Goal: Task Accomplishment & Management: Manage account settings

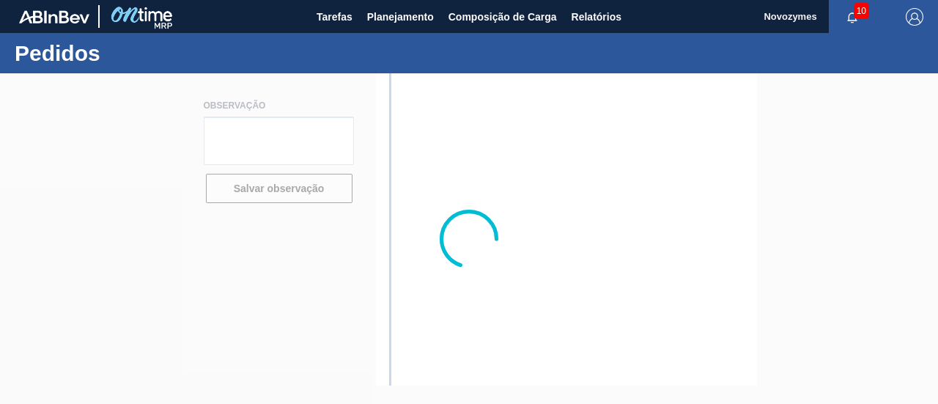
type textarea "Pedido será enviado em até 04/julho pois iniciaremos importação sob demanda!"
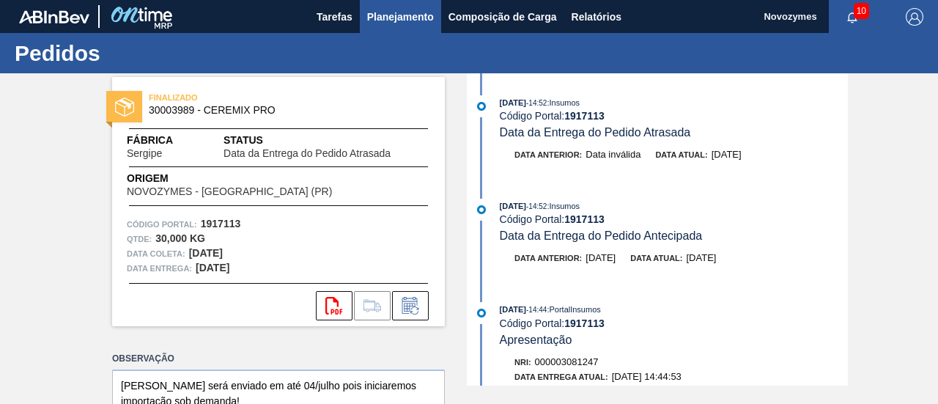
click at [399, 20] on span "Planejamento" at bounding box center [400, 17] width 67 height 18
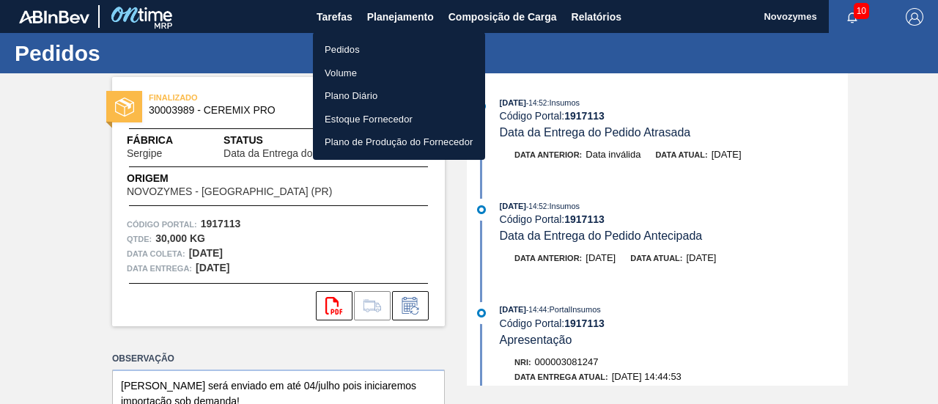
click at [399, 50] on li "Pedidos" at bounding box center [399, 49] width 172 height 23
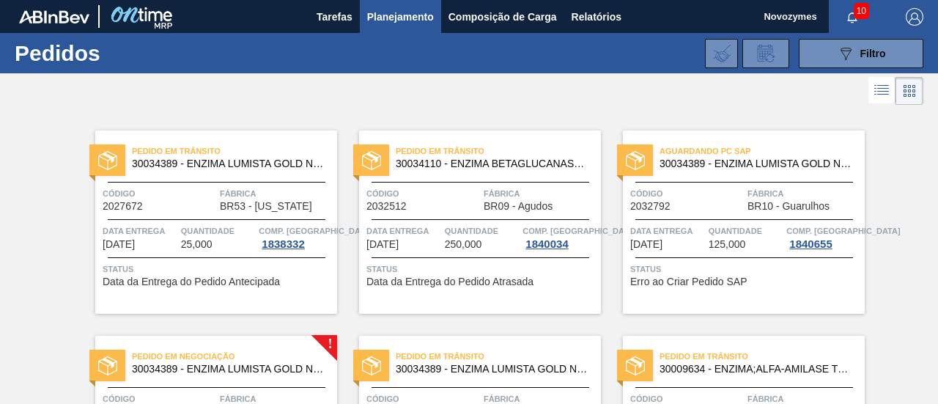
click at [742, 254] on div "Aguardando PC SAP 30034389 - ENZIMA LUMISTA GOLD NOVONESIS 25KG Código 2032792 …" at bounding box center [744, 221] width 242 height 183
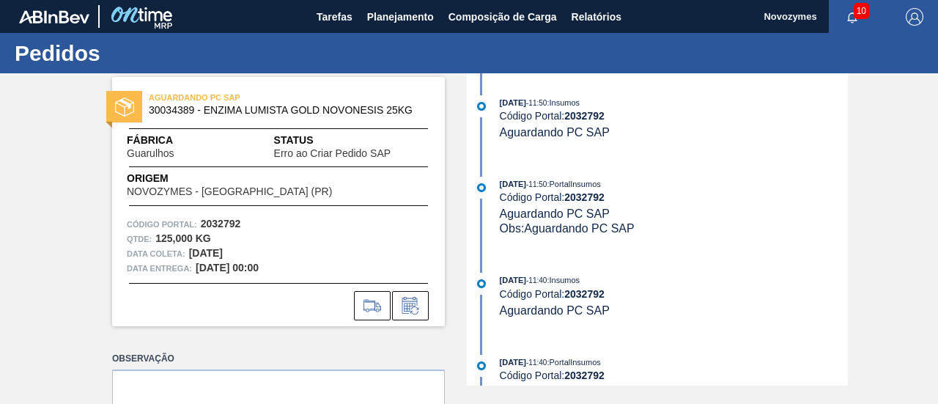
drag, startPoint x: 776, startPoint y: 141, endPoint x: 770, endPoint y: 131, distance: 11.6
click at [776, 141] on div "18/09/2025 - 11:50 : Insumos Código Portal: 2032792 Aguardando PC SAP" at bounding box center [659, 124] width 377 height 59
click at [412, 17] on span "Planejamento" at bounding box center [400, 17] width 67 height 18
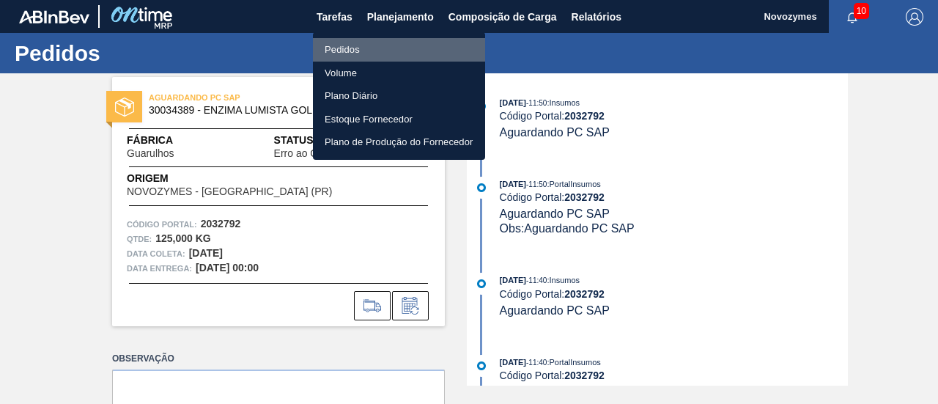
click at [351, 46] on li "Pedidos" at bounding box center [399, 49] width 172 height 23
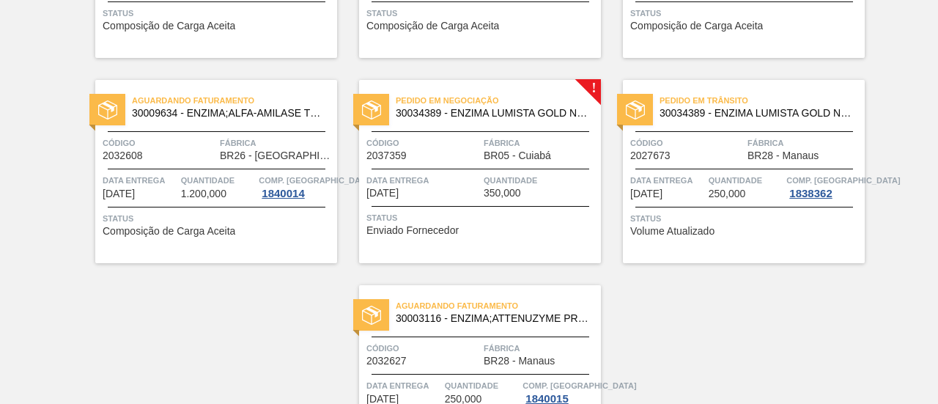
scroll to position [880, 0]
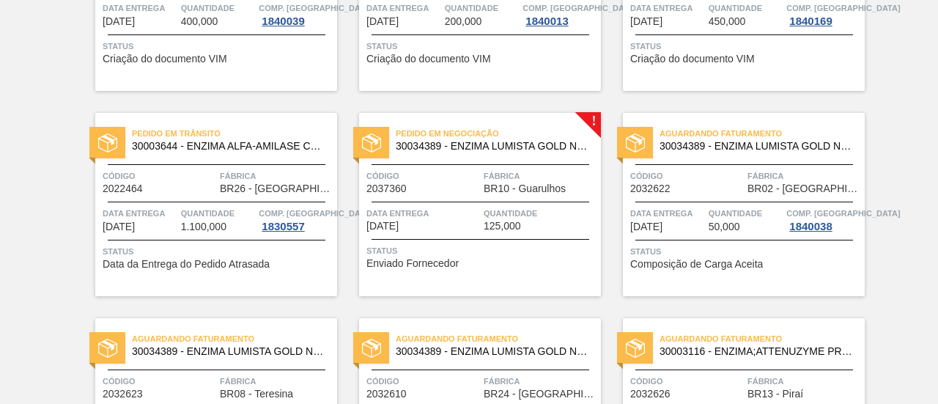
scroll to position [440, 0]
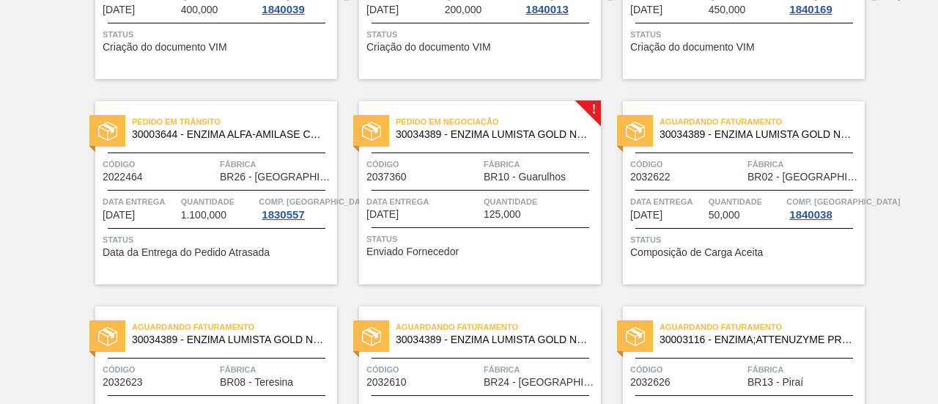
click at [512, 191] on div "Pedido em Negociação 30034389 - ENZIMA LUMISTA GOLD NOVONESIS 25KG Código 20373…" at bounding box center [480, 192] width 242 height 183
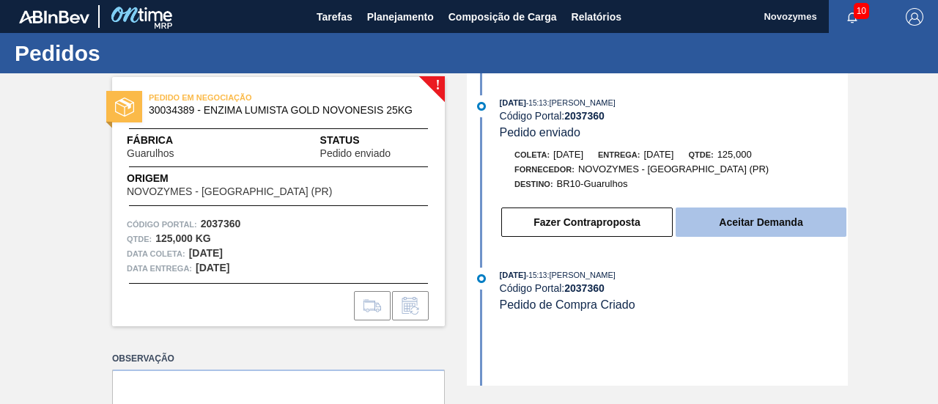
click at [780, 222] on button "Aceitar Demanda" at bounding box center [761, 221] width 171 height 29
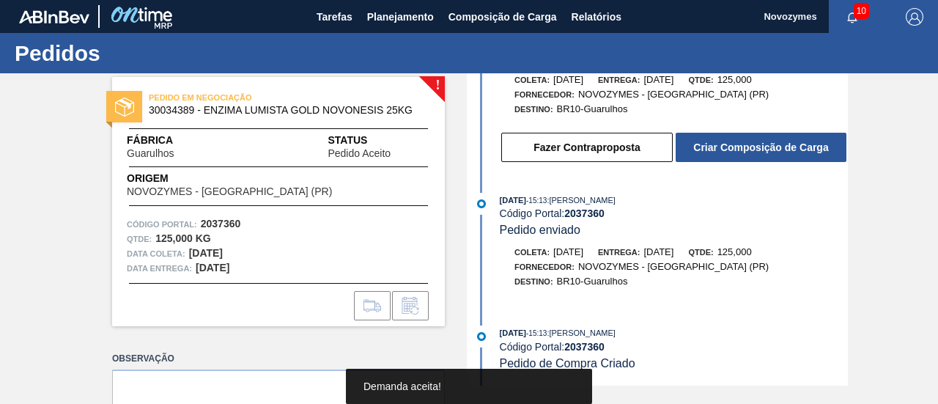
scroll to position [78, 0]
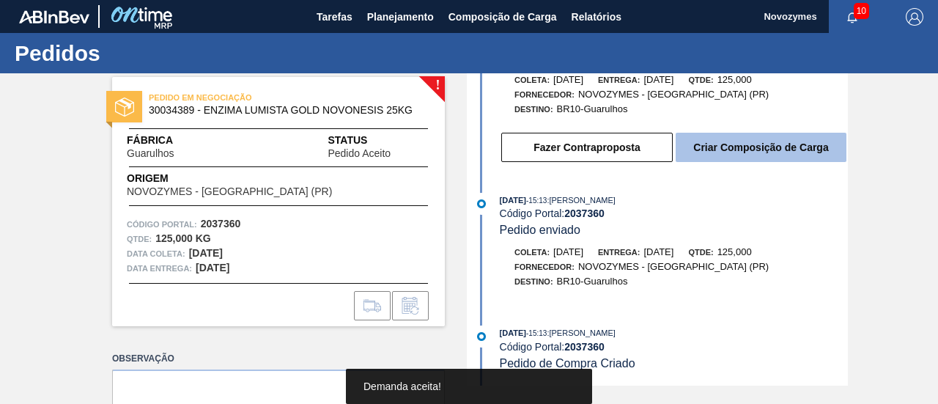
click at [771, 144] on button "Criar Composição de Carga" at bounding box center [761, 147] width 171 height 29
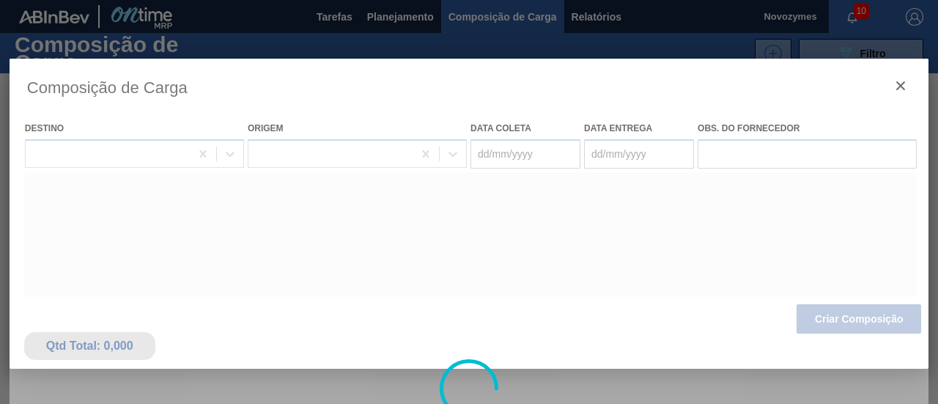
type coleta "[DATE]"
type entrega "[DATE]"
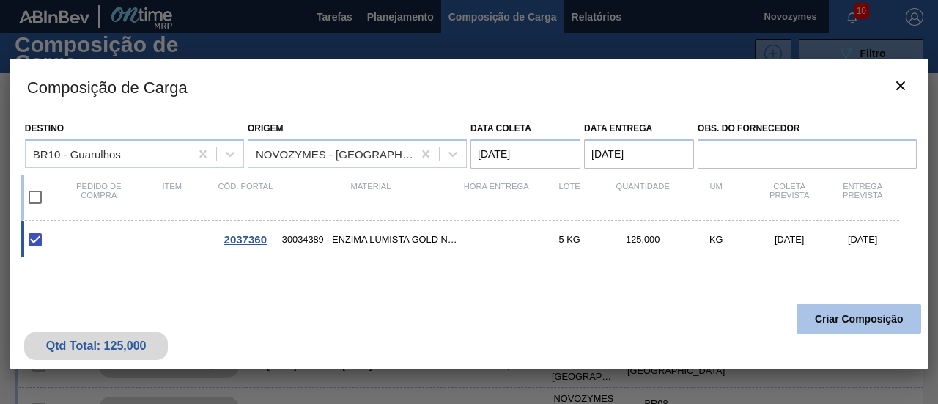
click at [870, 317] on button "Criar Composição" at bounding box center [859, 318] width 125 height 29
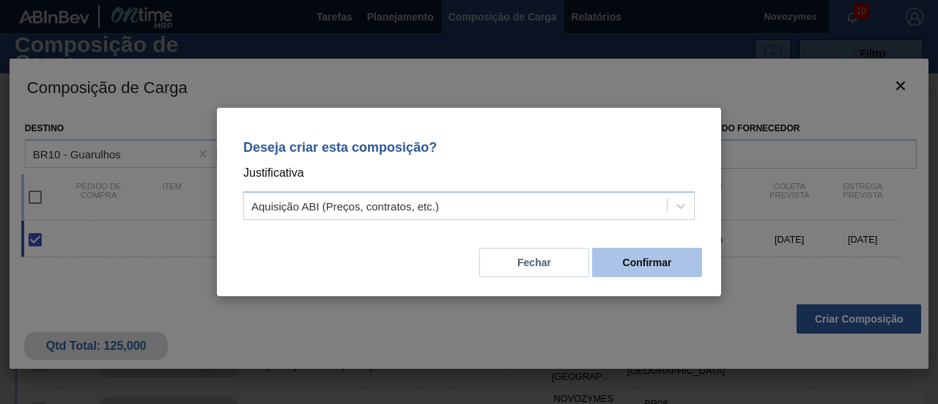
click at [620, 255] on button "Confirmar" at bounding box center [647, 262] width 110 height 29
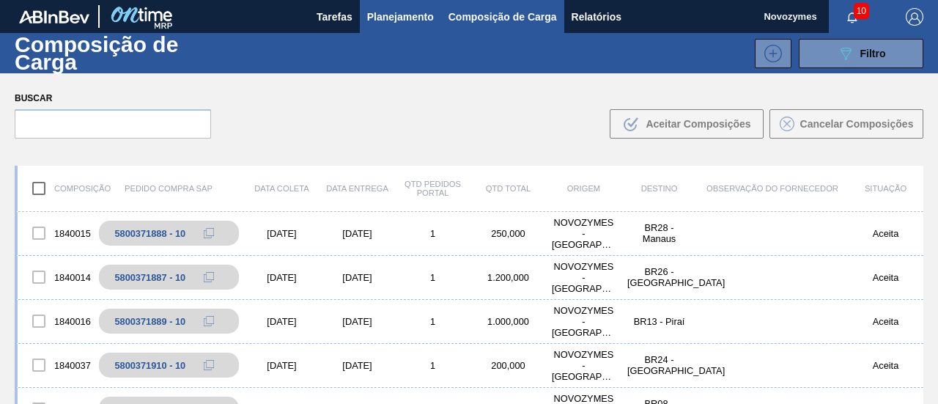
click at [397, 15] on span "Planejamento" at bounding box center [400, 17] width 67 height 18
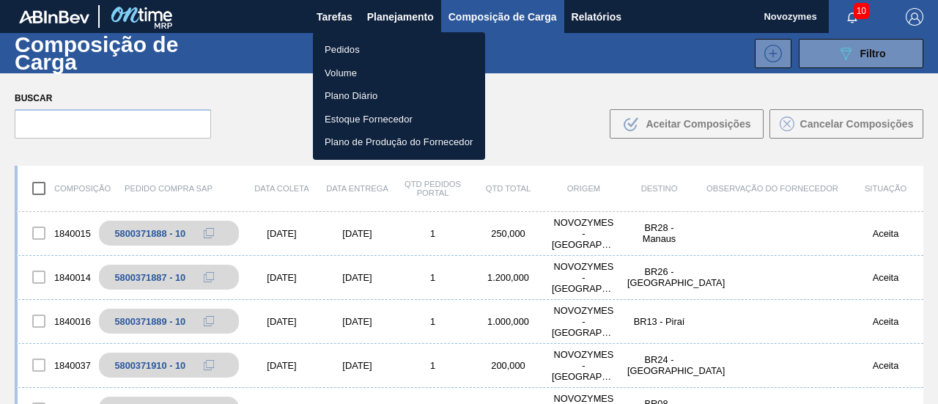
click at [333, 50] on li "Pedidos" at bounding box center [399, 49] width 172 height 23
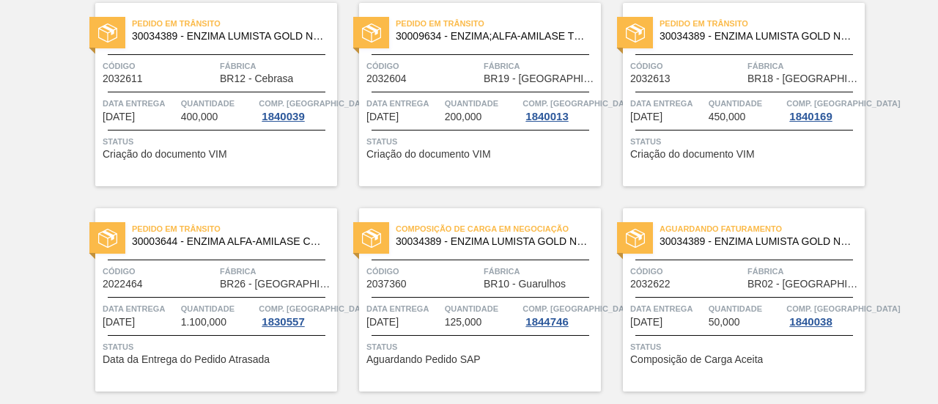
scroll to position [366, 0]
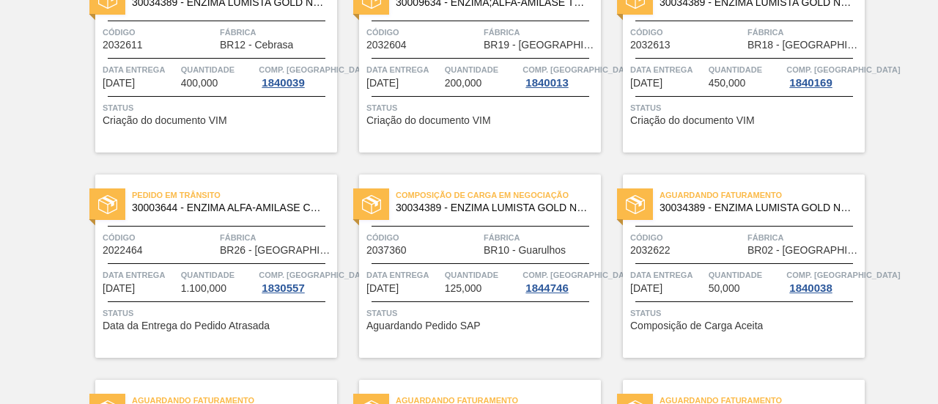
click at [516, 245] on span "BR10 - Guarulhos" at bounding box center [525, 250] width 82 height 11
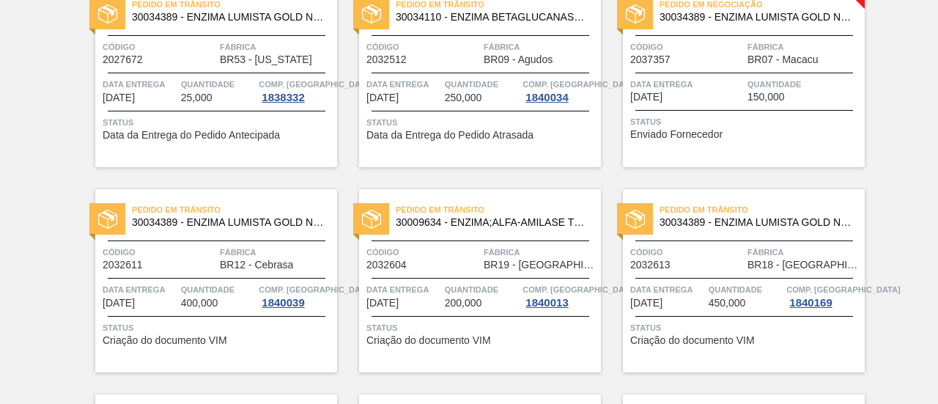
scroll to position [366, 0]
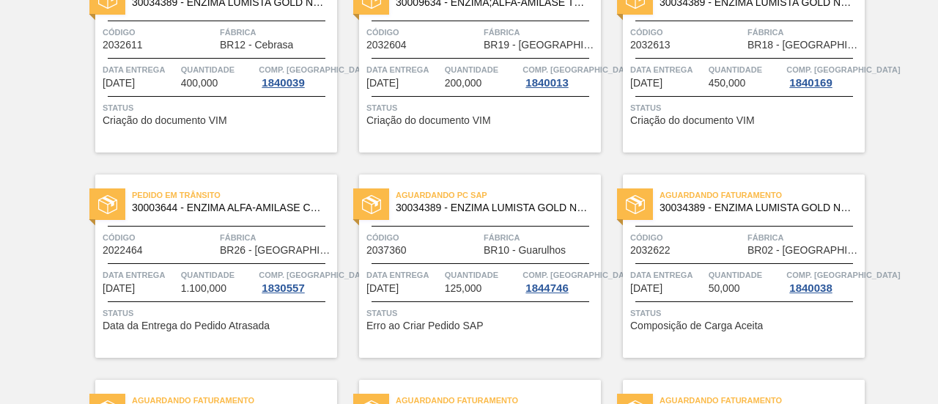
click at [436, 277] on span "Data entrega" at bounding box center [403, 275] width 75 height 15
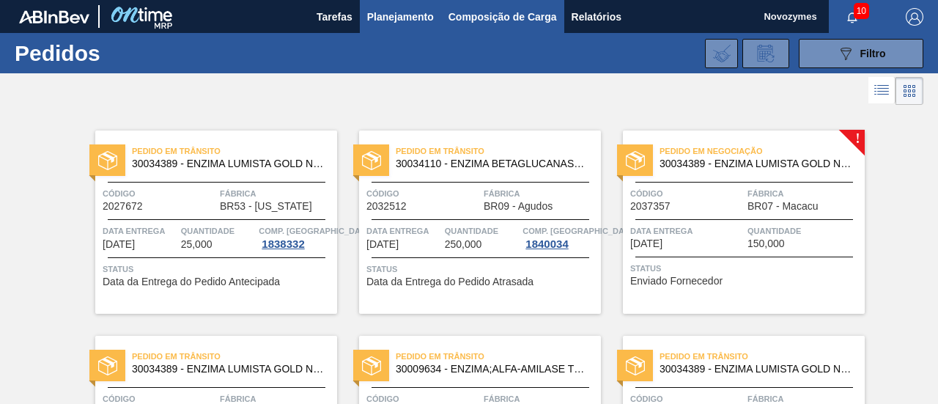
click at [500, 21] on span "Composição de Carga" at bounding box center [503, 17] width 108 height 18
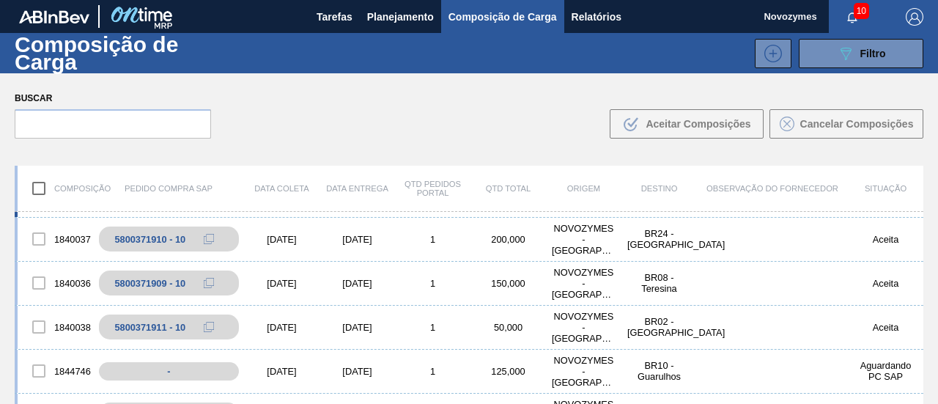
scroll to position [147, 0]
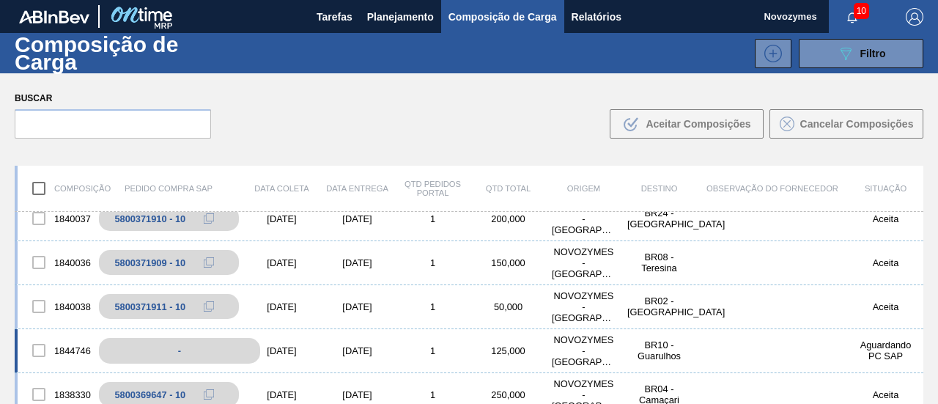
click at [181, 352] on div "-" at bounding box center [179, 351] width 161 height 26
click at [39, 344] on div at bounding box center [38, 350] width 31 height 31
click at [41, 348] on div at bounding box center [38, 350] width 31 height 31
click at [166, 353] on div "-" at bounding box center [179, 351] width 161 height 26
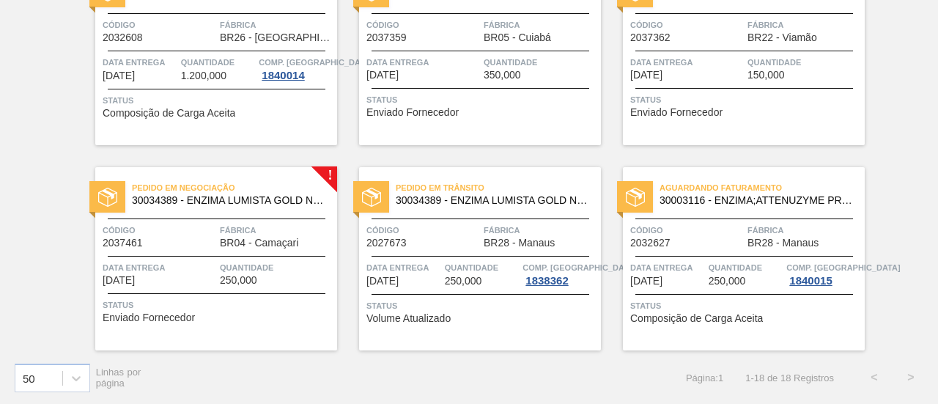
scroll to position [916, 0]
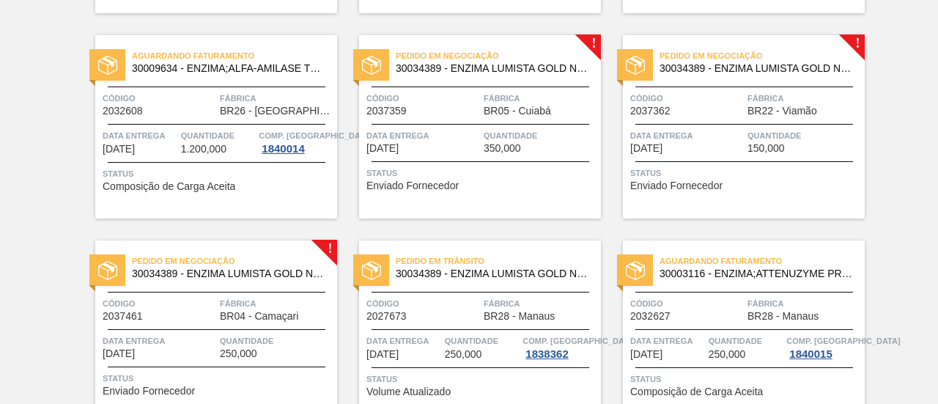
click at [718, 158] on div "Pedido em Negociação 30034389 - ENZIMA LUMISTA GOLD NOVONESIS 25KG Código 20373…" at bounding box center [744, 126] width 242 height 183
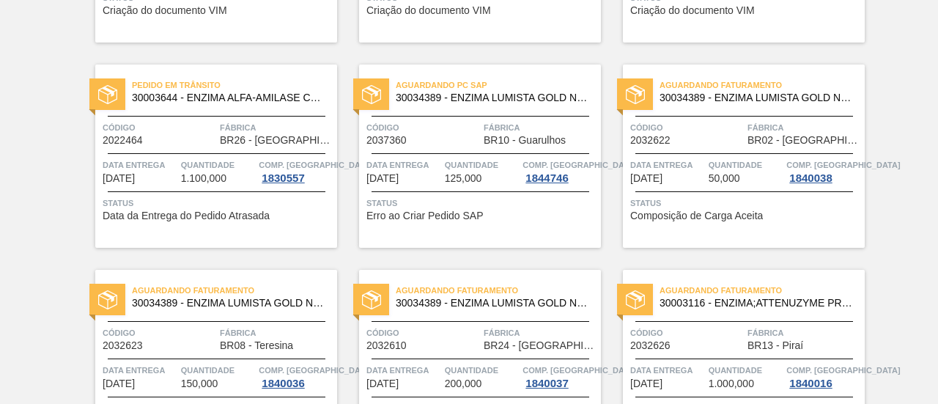
scroll to position [257, 0]
